Goal: Information Seeking & Learning: Learn about a topic

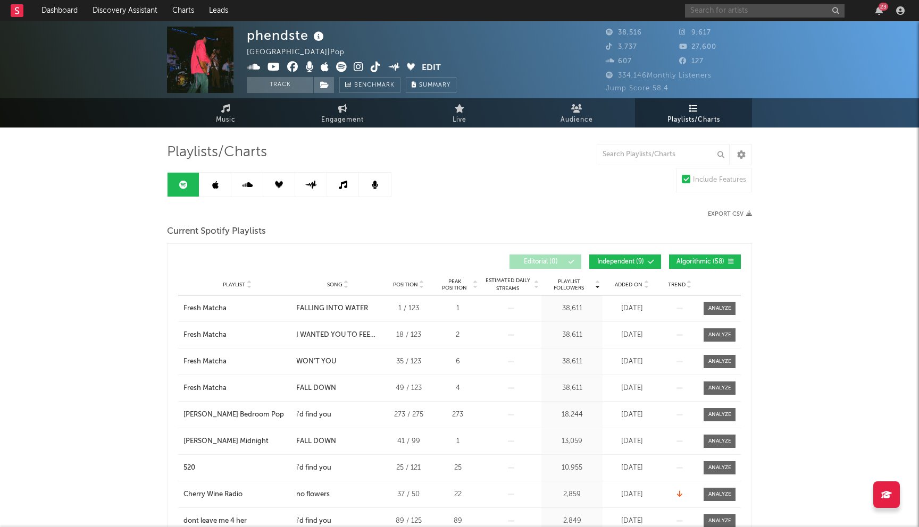
click at [705, 5] on input "text" at bounding box center [764, 10] width 159 height 13
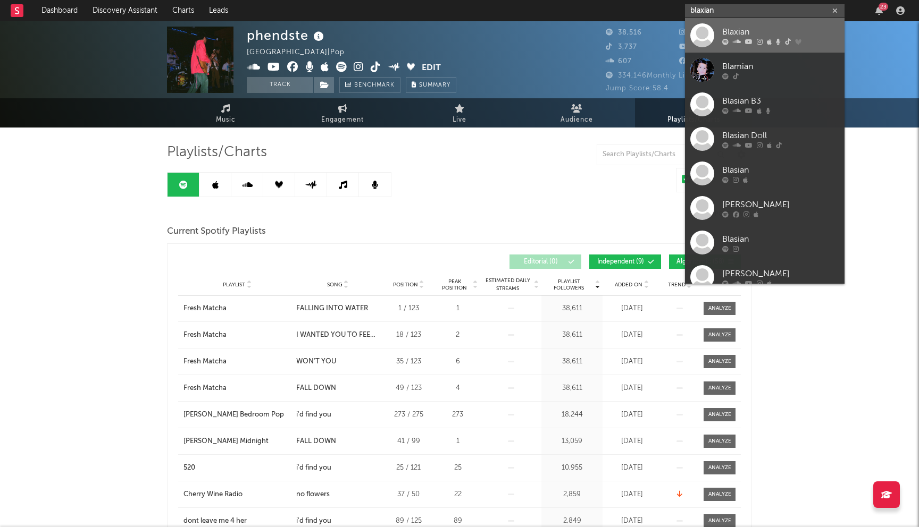
type input "blaxian"
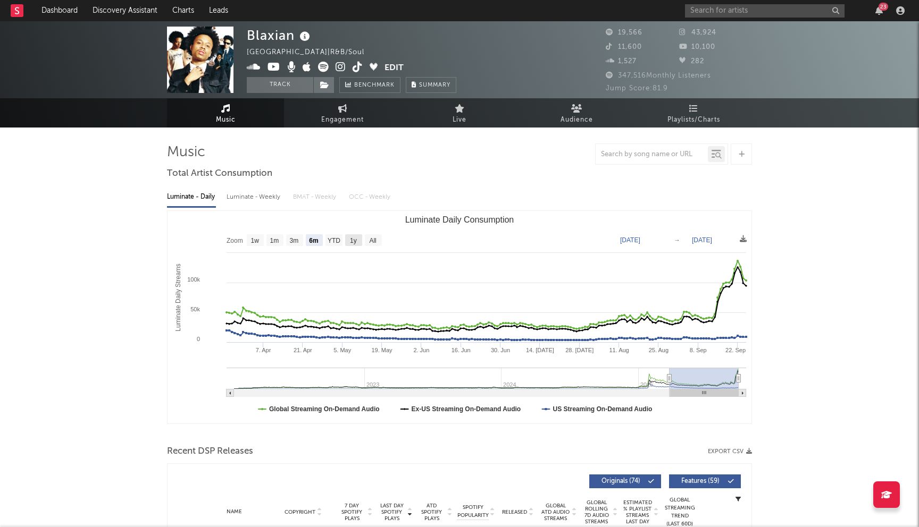
click at [351, 241] on text "1y" at bounding box center [353, 240] width 7 height 7
select select "1y"
type input "[DATE]"
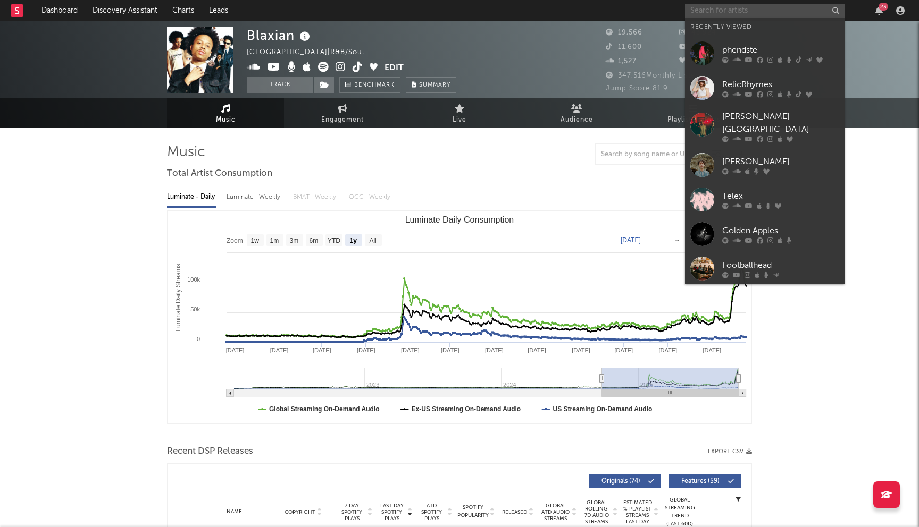
click at [700, 9] on input "text" at bounding box center [764, 10] width 159 height 13
